Goal: Transaction & Acquisition: Obtain resource

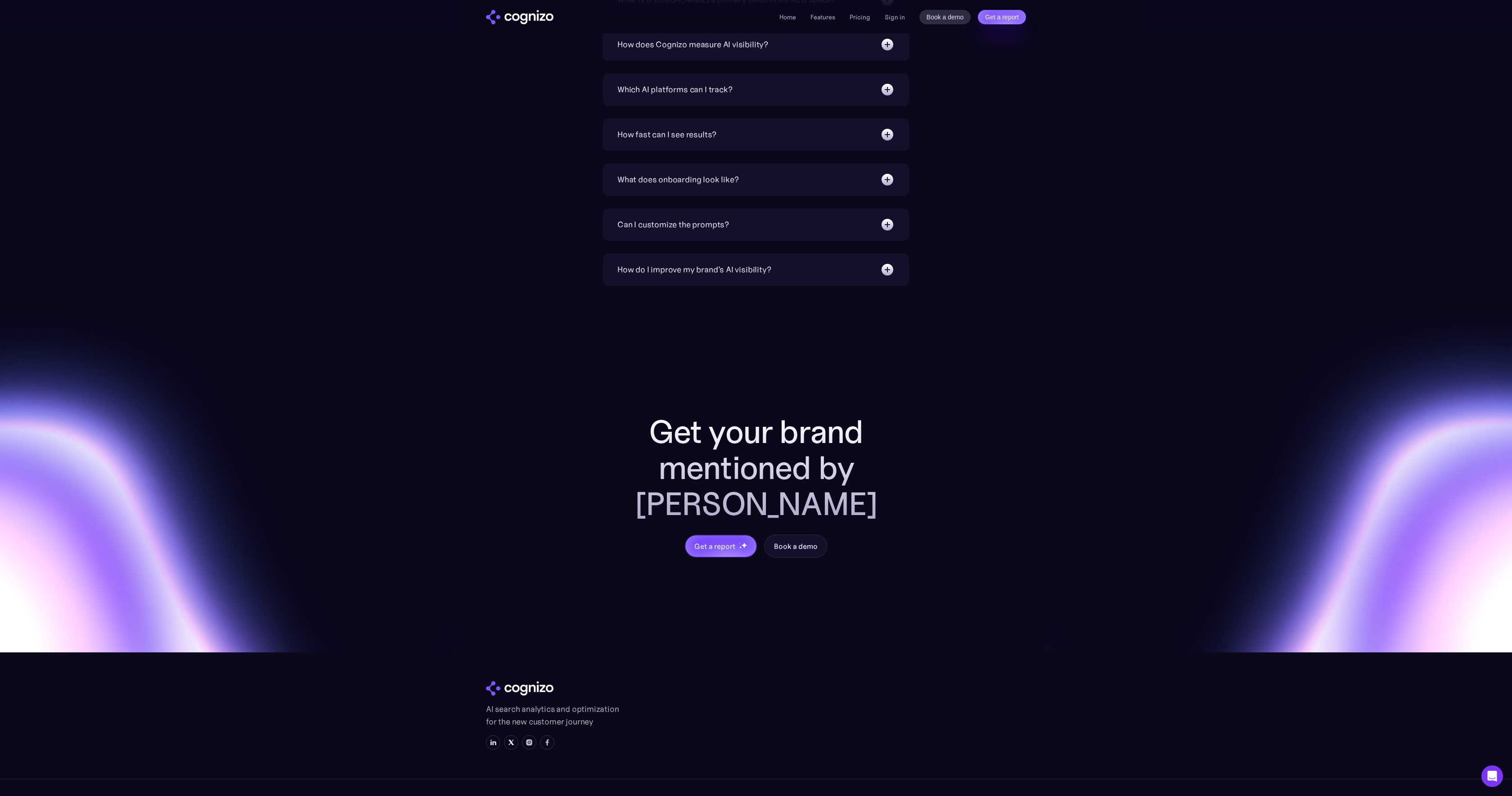
scroll to position [3171, 0]
drag, startPoint x: 577, startPoint y: 663, endPoint x: 620, endPoint y: 688, distance: 49.7
click at [620, 688] on div "AI search analytics and optimization for the new customer journey" at bounding box center [666, 715] width 360 height 72
click at [620, 703] on p "AI search analytics and optimization for the new customer journey" at bounding box center [554, 715] width 135 height 25
drag, startPoint x: 620, startPoint y: 688, endPoint x: 481, endPoint y: 639, distance: 147.4
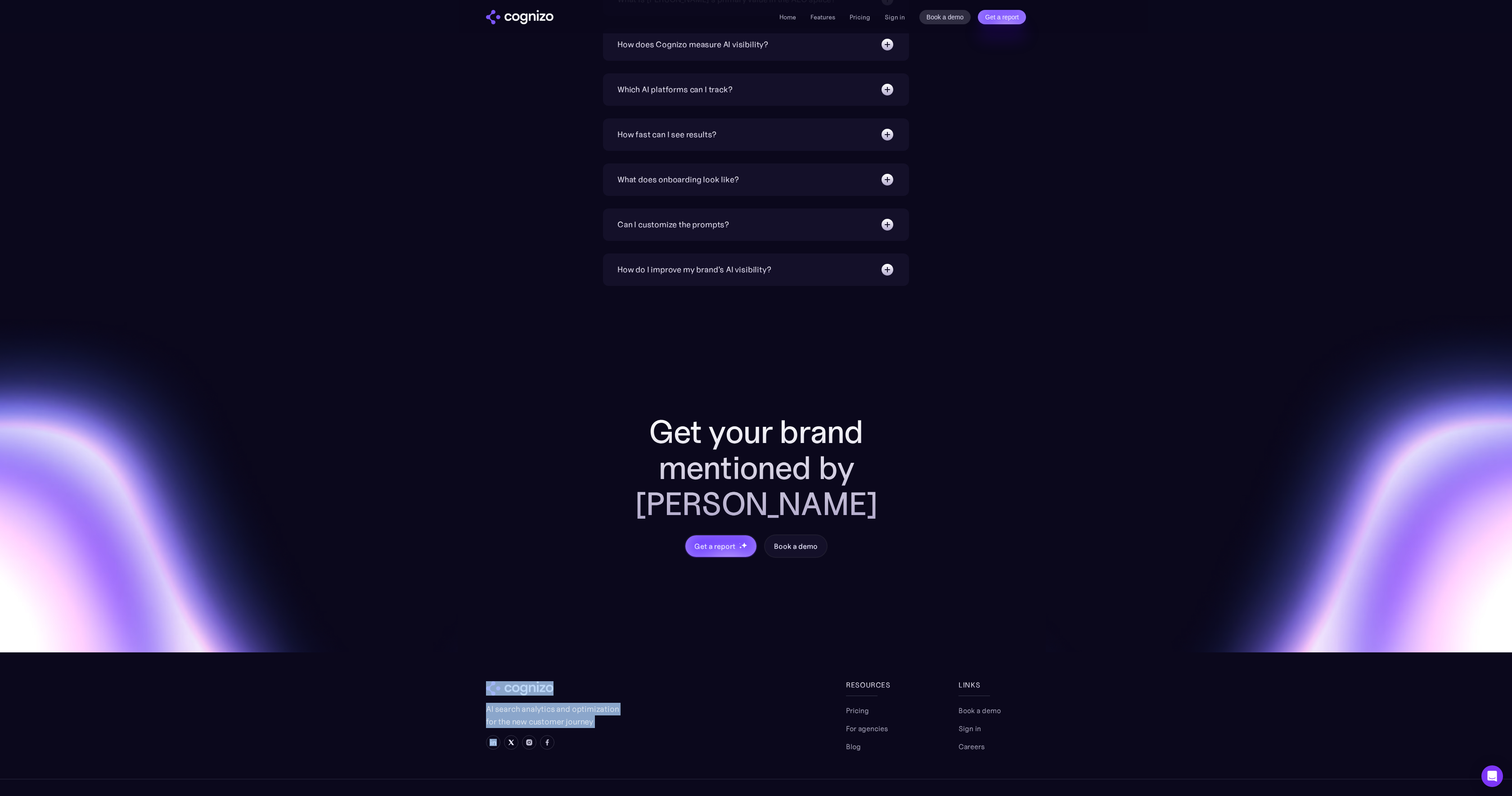
click at [481, 639] on section "Get your brand mentioned by AI Get a report Book a demo AI search analytics and…" at bounding box center [756, 559] width 1512 height 546
click at [439, 546] on div "Get your brand mentioned by AI Get a report Book a demo" at bounding box center [756, 469] width 1512 height 367
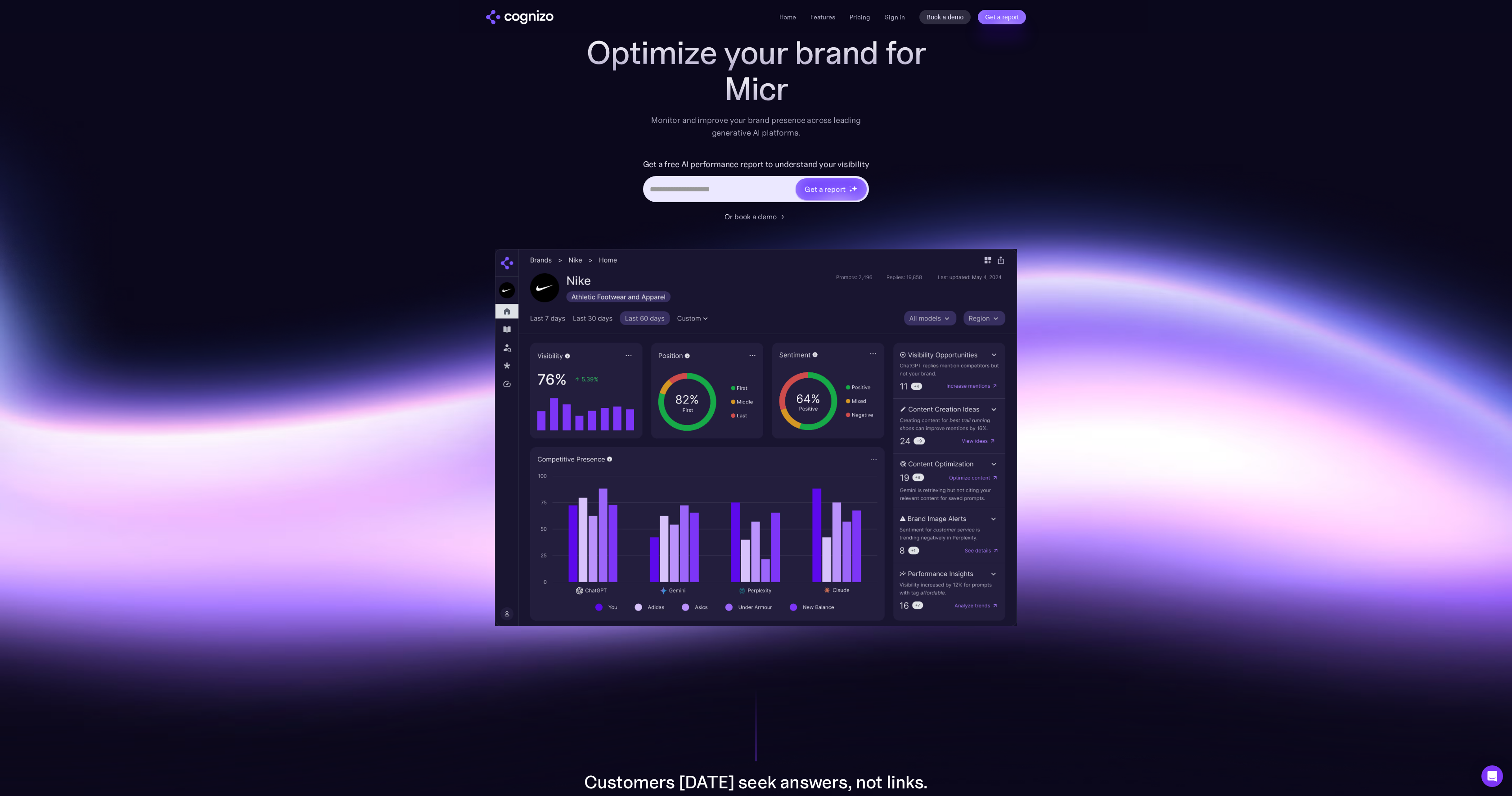
scroll to position [0, 0]
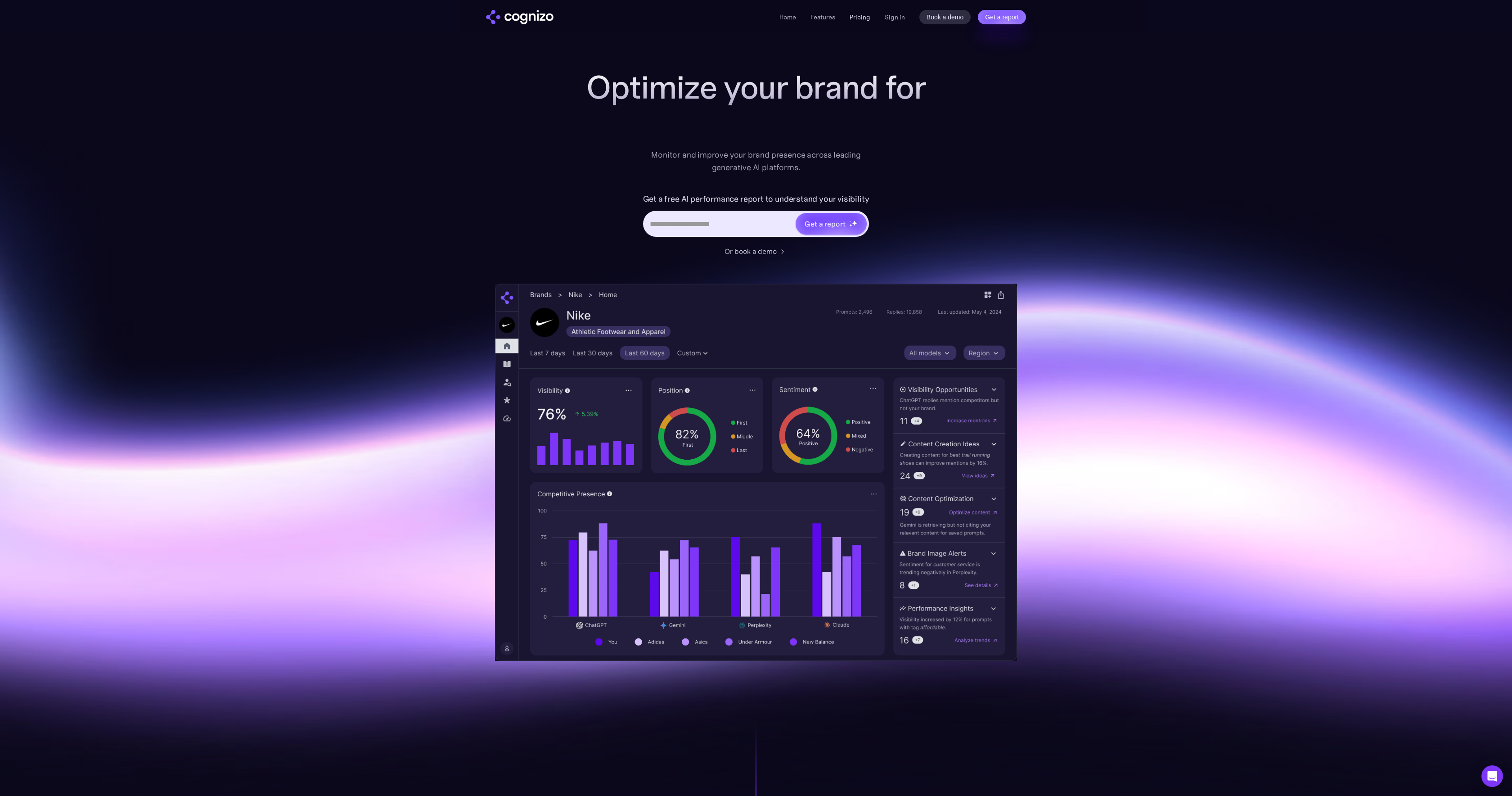
click at [855, 19] on link "Pricing" at bounding box center [860, 17] width 21 height 8
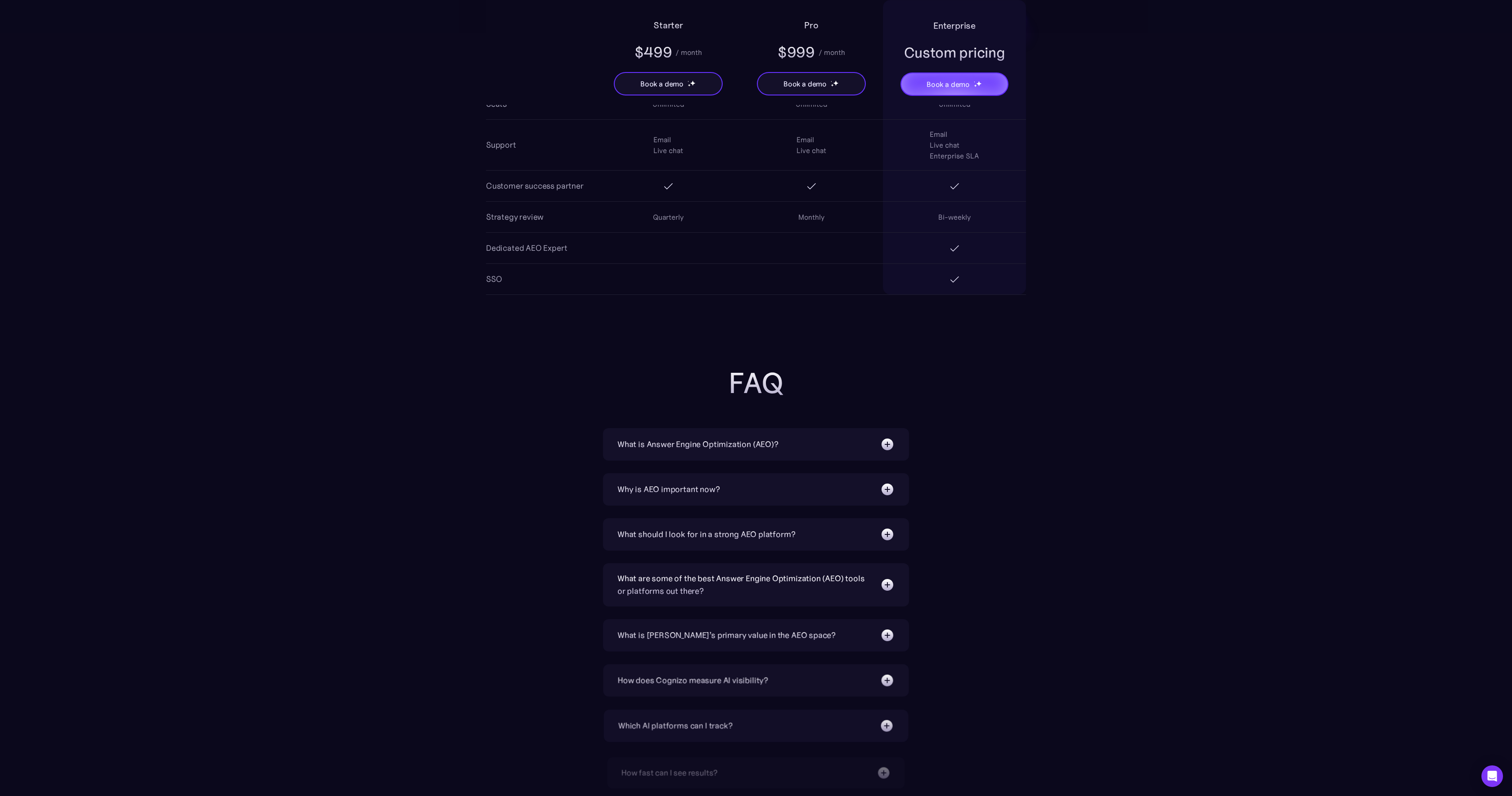
scroll to position [1686, 0]
click at [729, 447] on div "What is Answer Engine Optimization (AEO)?" at bounding box center [698, 444] width 161 height 12
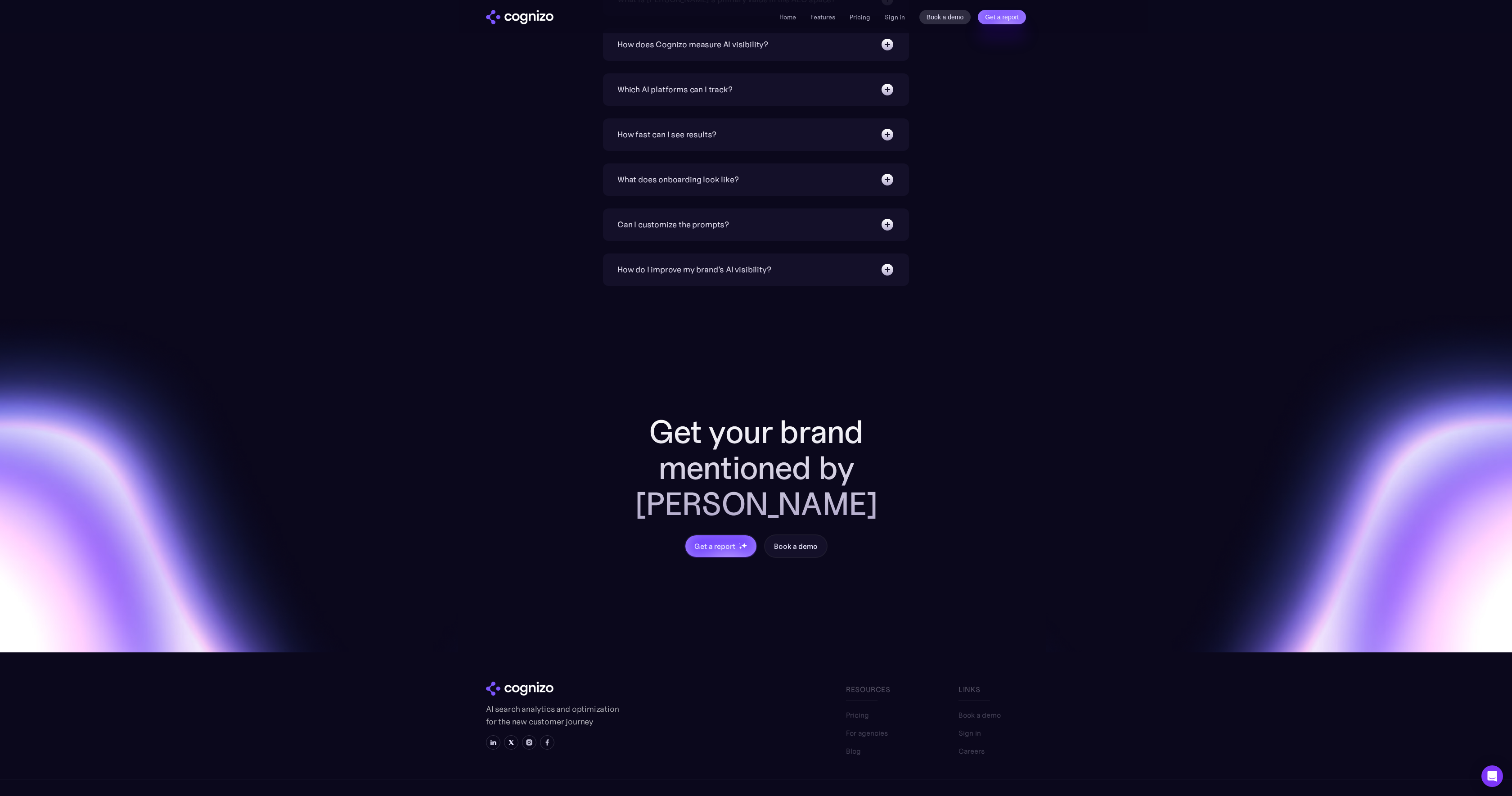
scroll to position [2391, 0]
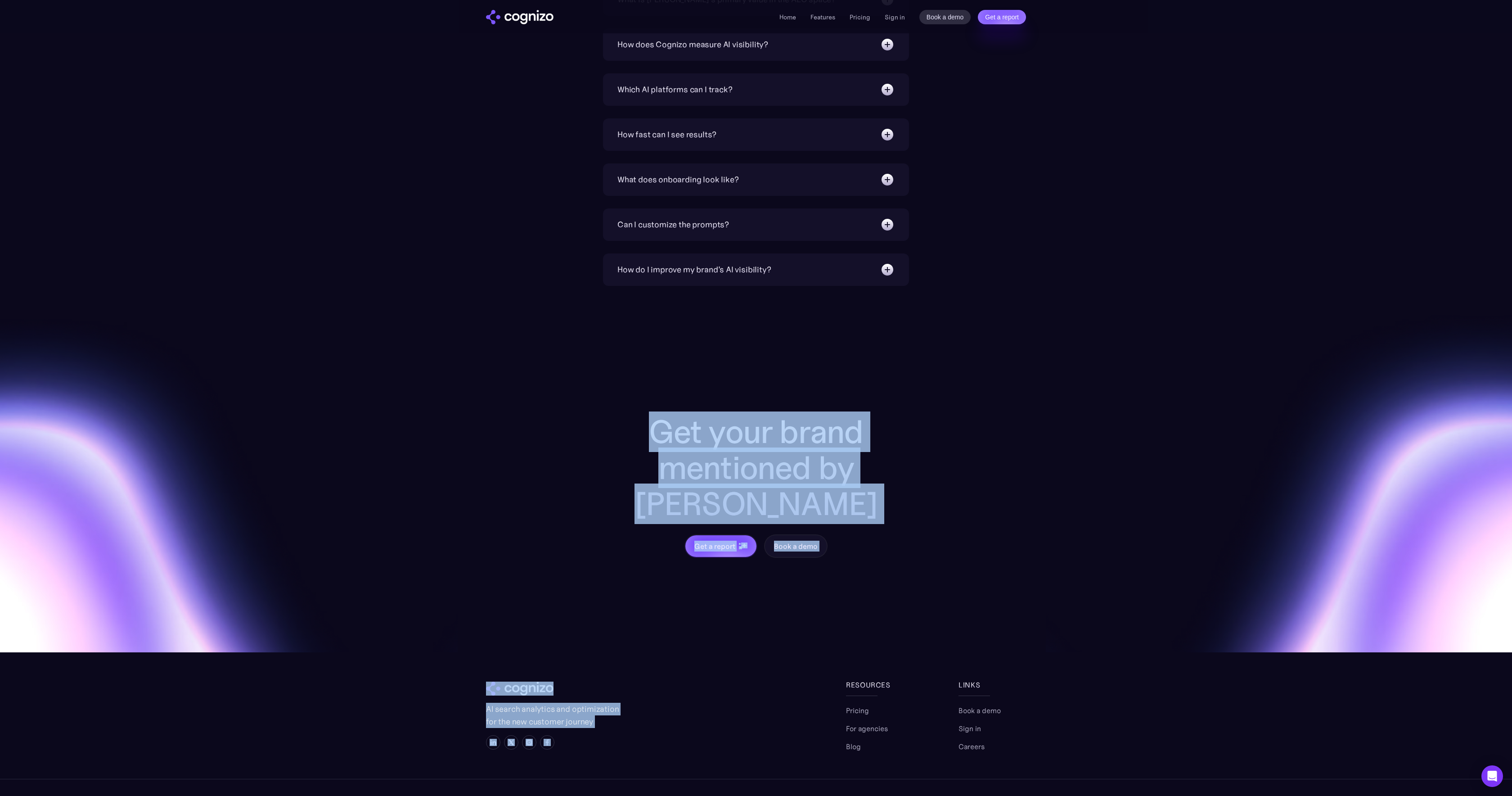
drag, startPoint x: 648, startPoint y: 417, endPoint x: 916, endPoint y: 618, distance: 335.0
click at [916, 618] on section "Get your brand mentioned by AI Get a report Book a demo AI search analytics and…" at bounding box center [756, 559] width 1512 height 546
click at [916, 619] on section "Get your brand mentioned by AI Get a report Book a demo AI search analytics and…" at bounding box center [756, 559] width 1512 height 546
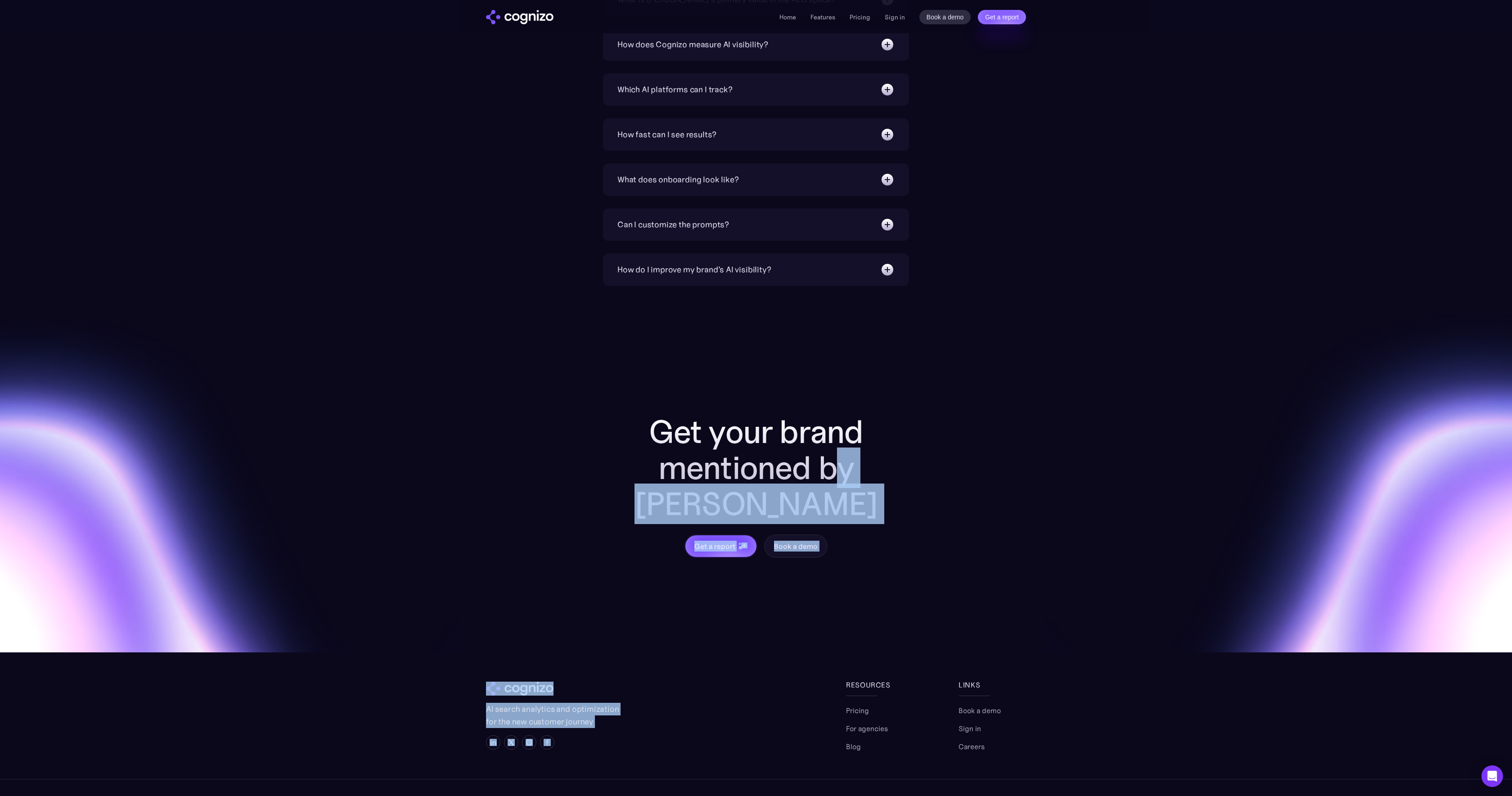
drag, startPoint x: 916, startPoint y: 619, endPoint x: 798, endPoint y: 478, distance: 183.9
click at [807, 482] on section "Get your brand mentioned by AI Get a report Book a demo AI search analytics and…" at bounding box center [756, 559] width 1512 height 546
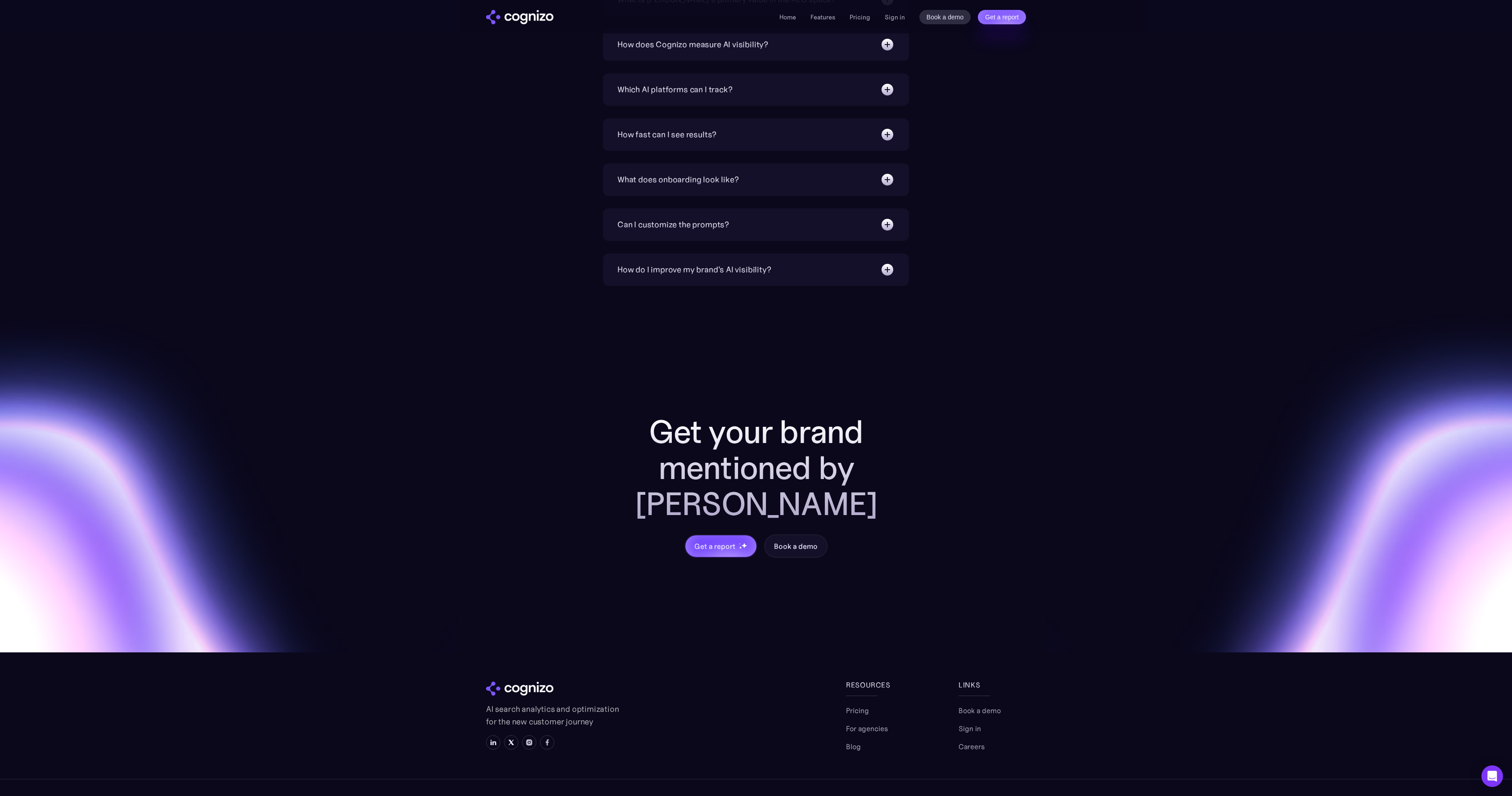
click at [562, 349] on div "Get your brand mentioned by AI Get a report Book a demo" at bounding box center [756, 469] width 1512 height 367
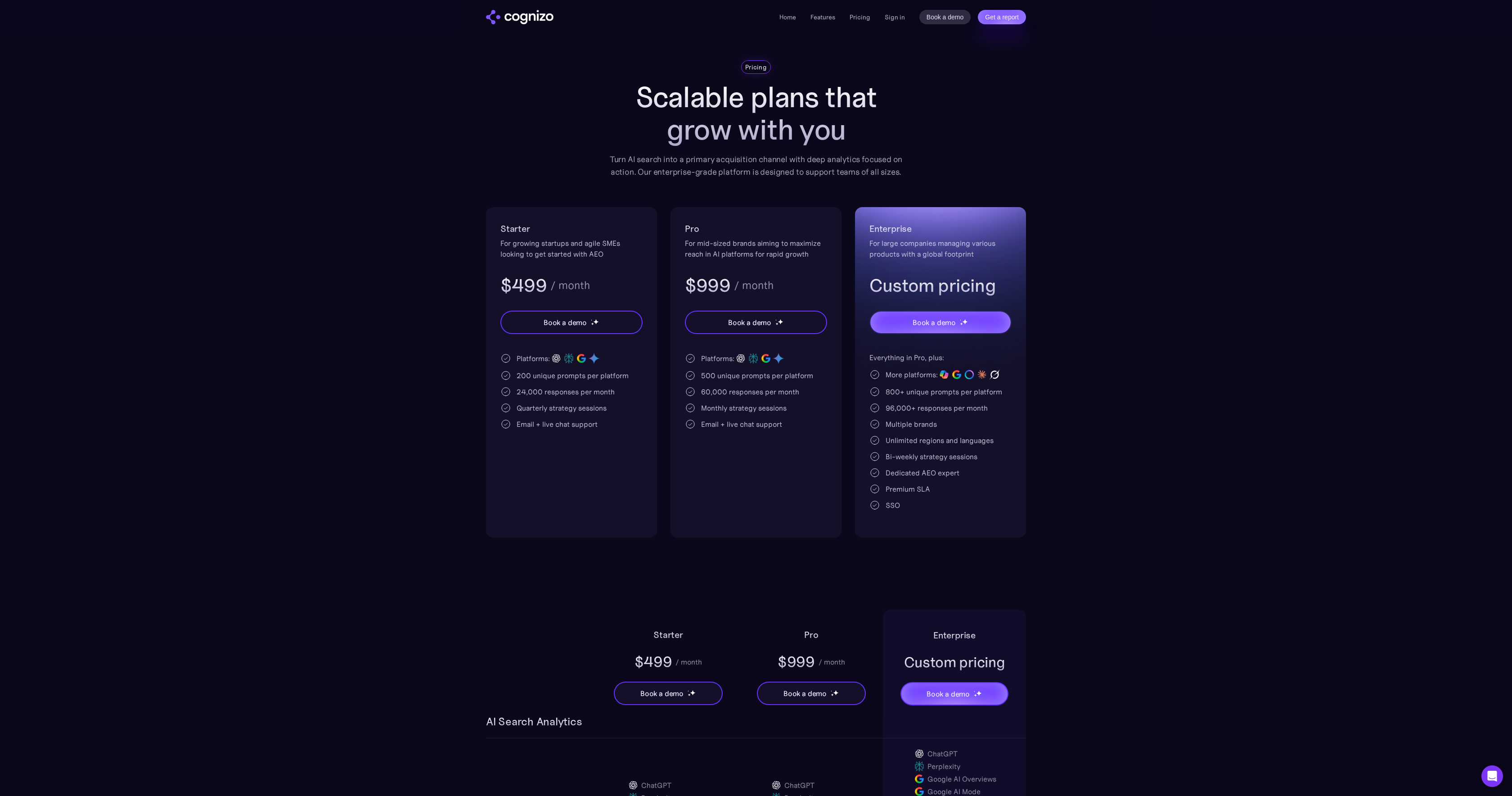
scroll to position [0, 0]
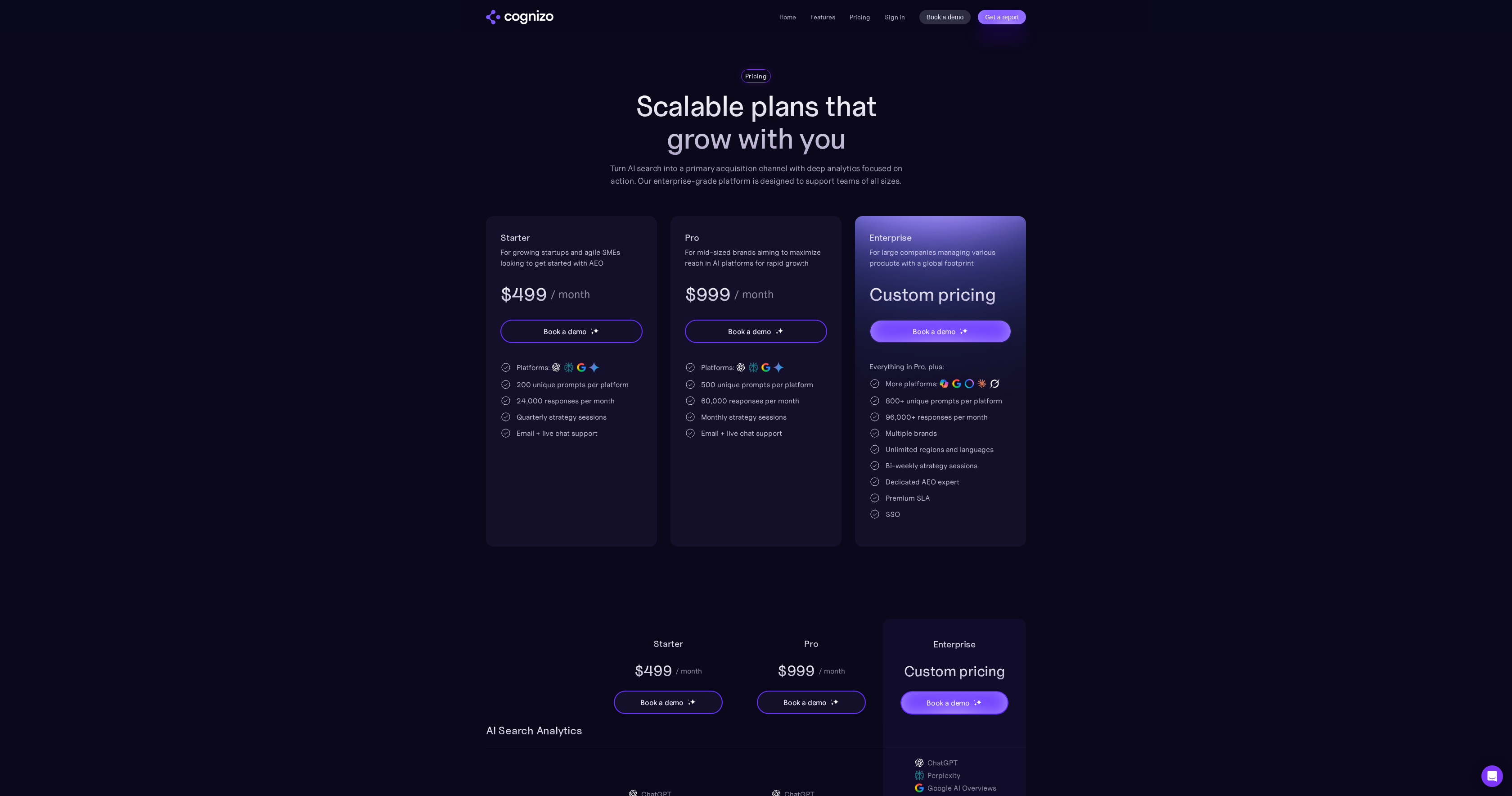
click at [495, 19] on img "home" at bounding box center [520, 17] width 68 height 14
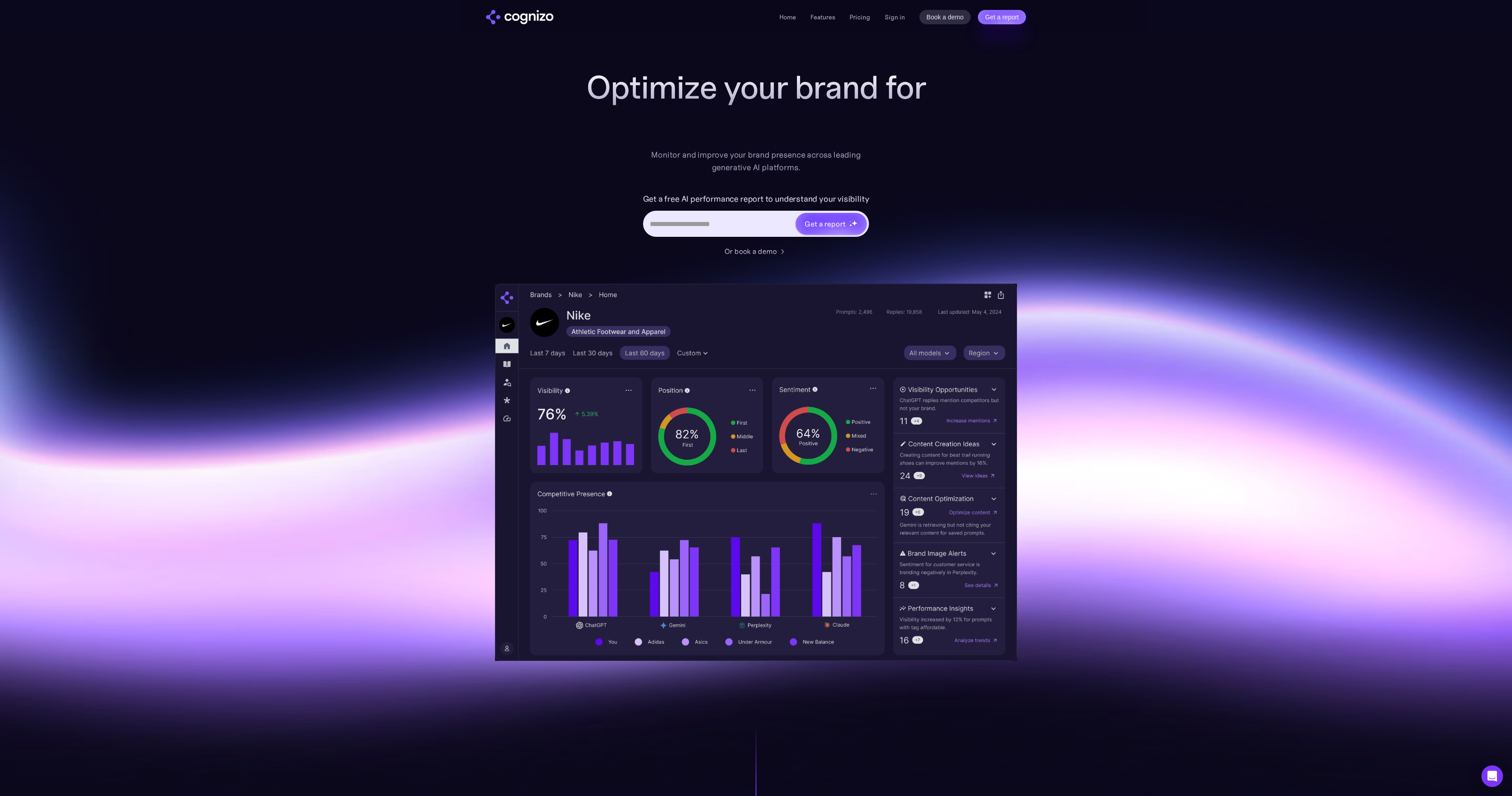
click at [696, 228] on input "Hero URL Input Form" at bounding box center [720, 223] width 151 height 17
type input "**********"
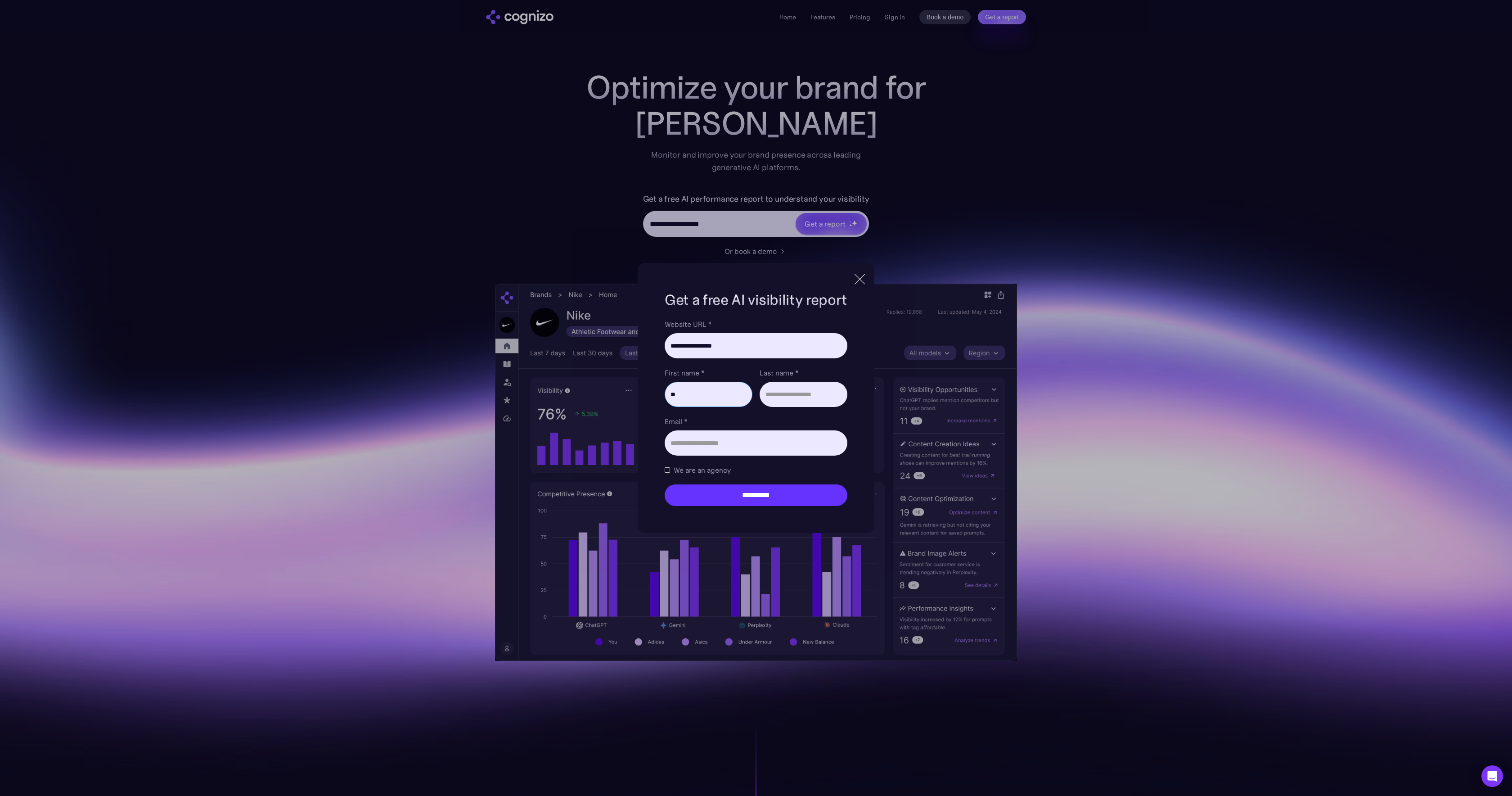
type input "**"
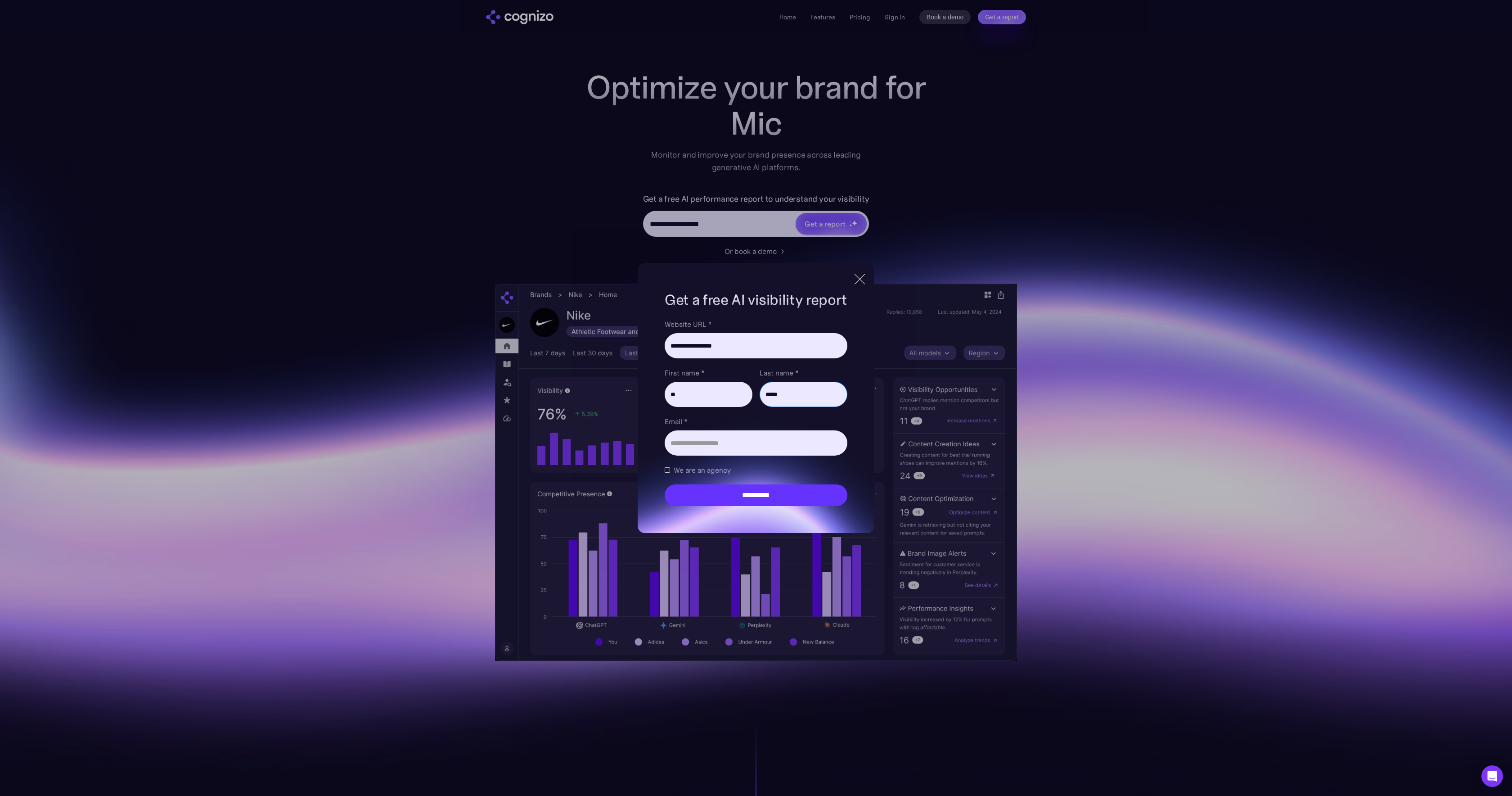
type input "*****"
type input "*"
type input "**********"
click at [733, 502] on input "**********" at bounding box center [756, 495] width 183 height 21
type input "**********"
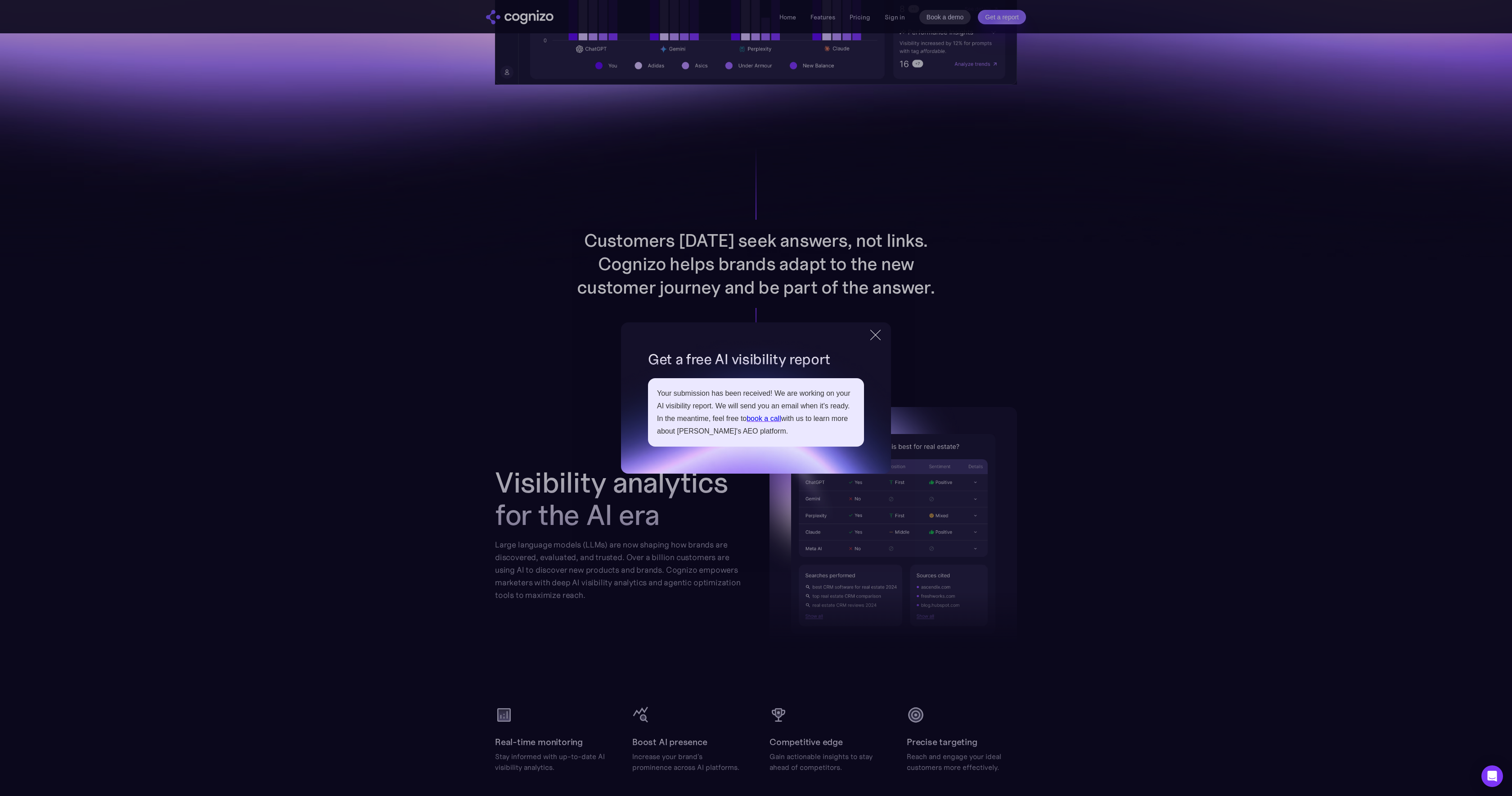
scroll to position [578, 0]
click at [869, 334] on div at bounding box center [876, 335] width 15 height 17
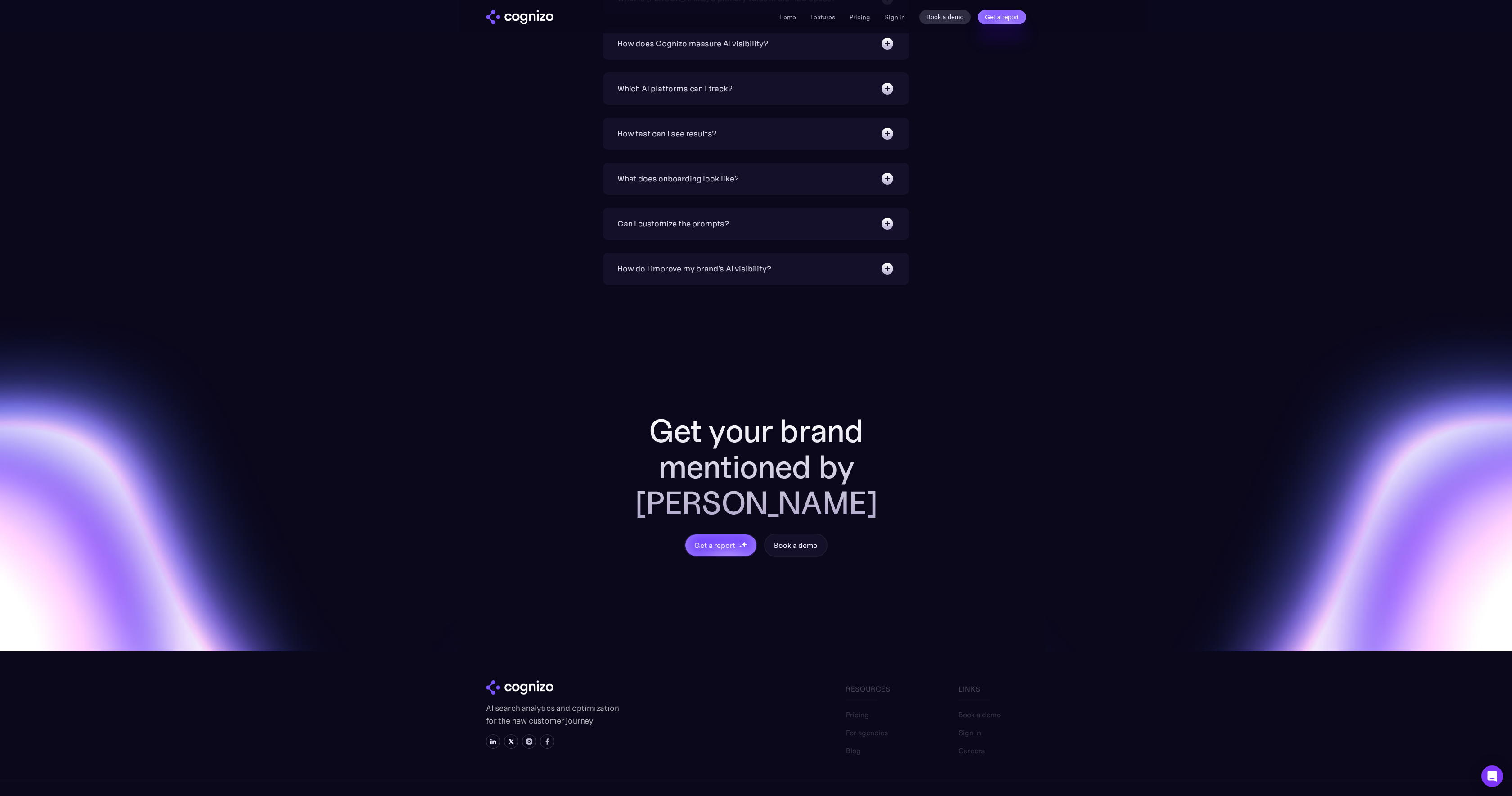
scroll to position [3171, 0]
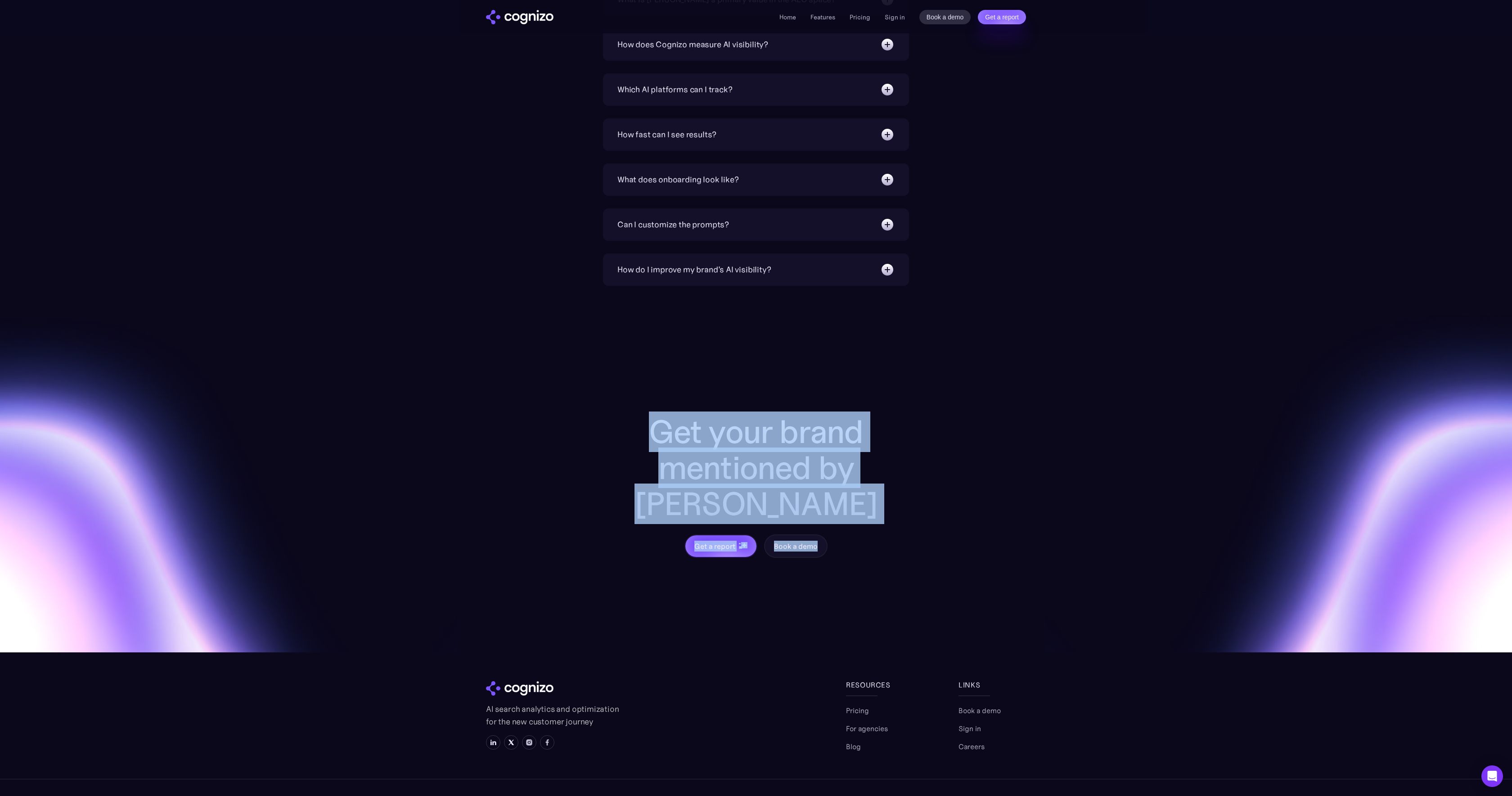
drag, startPoint x: 646, startPoint y: 429, endPoint x: 1065, endPoint y: 531, distance: 431.2
click at [1065, 531] on div "Get your brand mentioned by AI Get a report Book a demo" at bounding box center [756, 469] width 1512 height 367
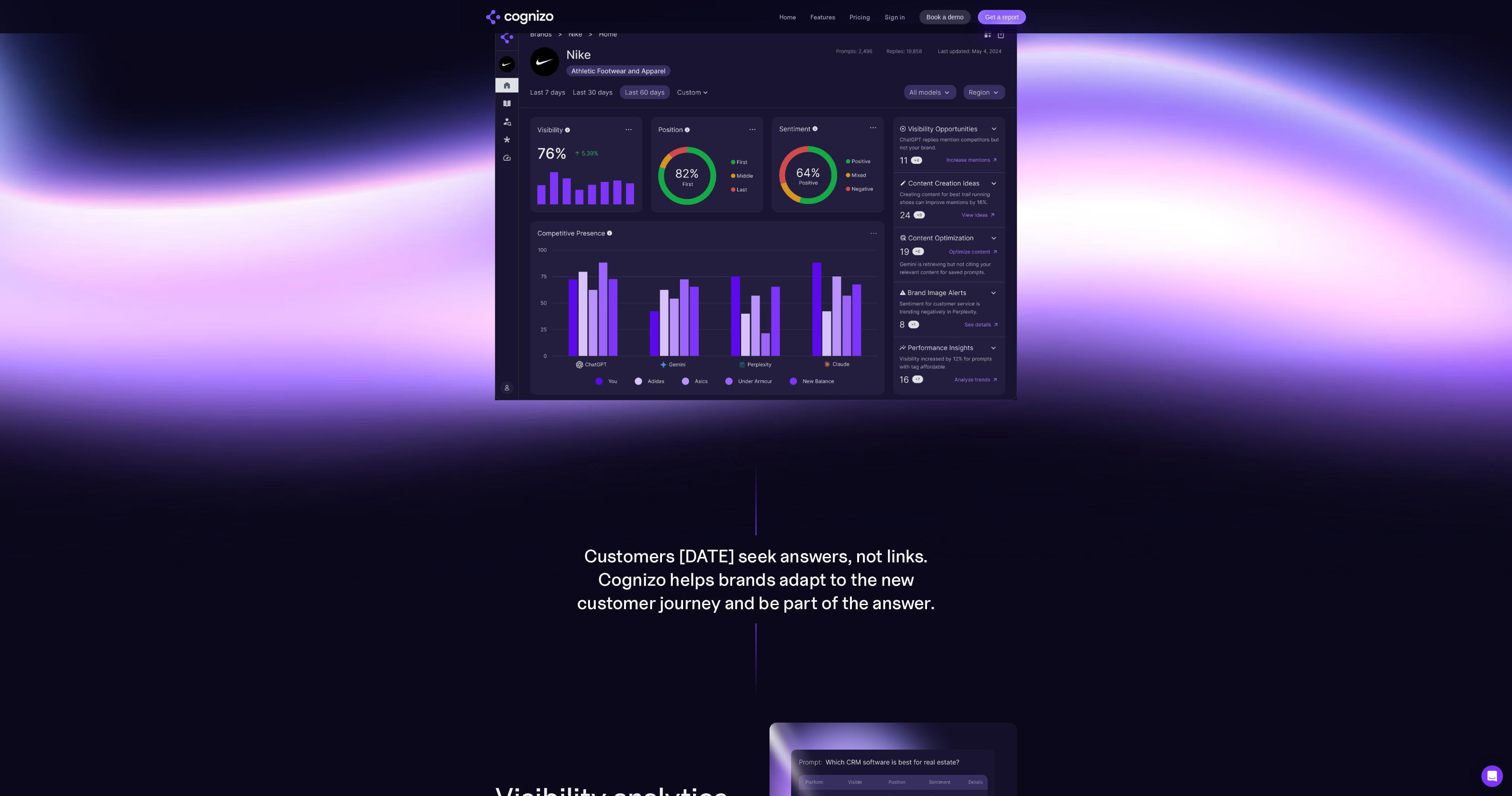
scroll to position [0, 0]
